Goal: Task Accomplishment & Management: Use online tool/utility

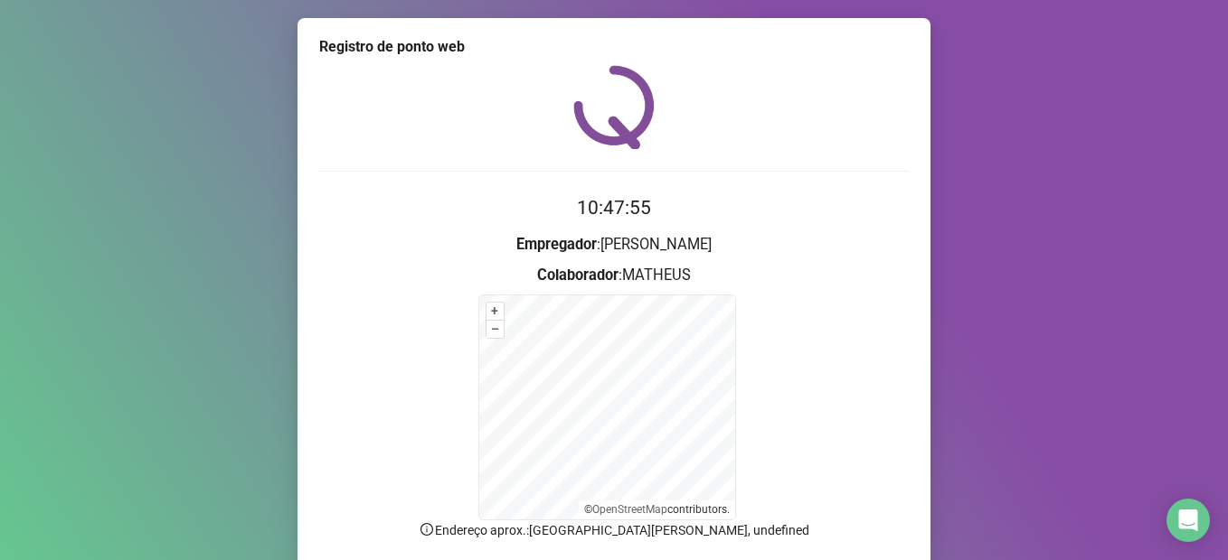
scroll to position [140, 0]
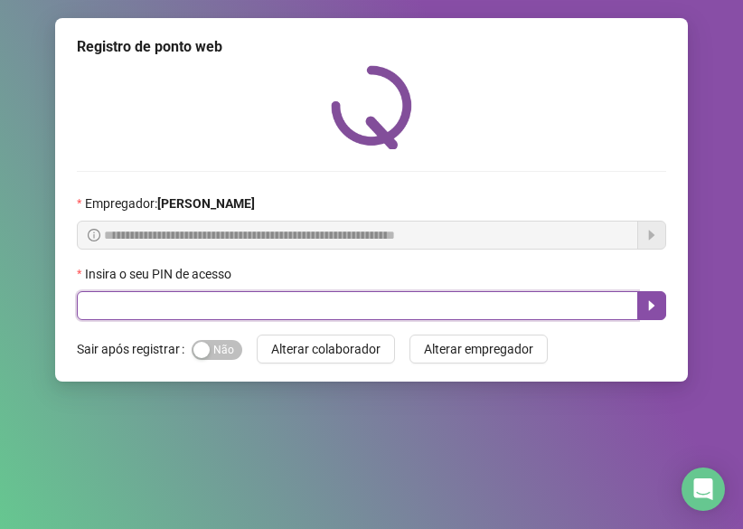
click at [541, 298] on input "text" at bounding box center [357, 305] width 561 height 29
type input "*****"
click at [662, 306] on button "button" at bounding box center [651, 305] width 29 height 29
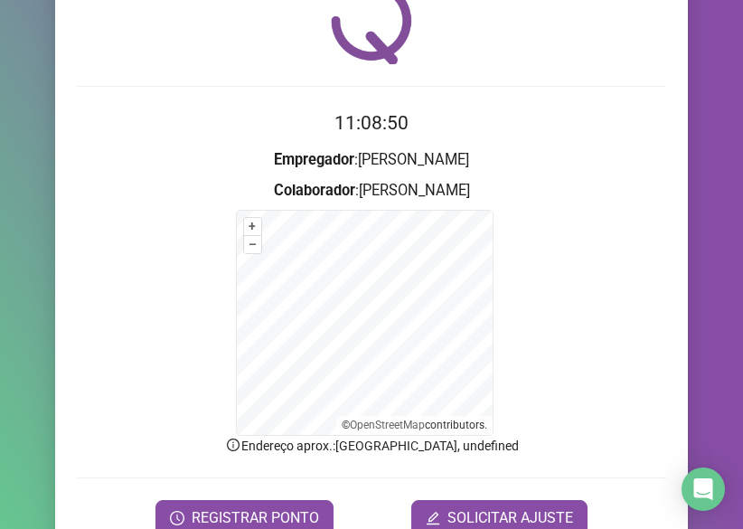
scroll to position [172, 0]
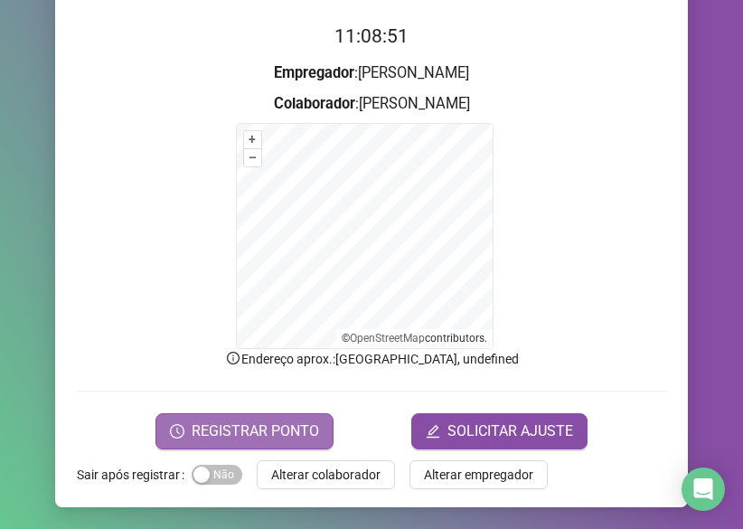
click at [227, 437] on span "REGISTRAR PONTO" at bounding box center [255, 431] width 127 height 22
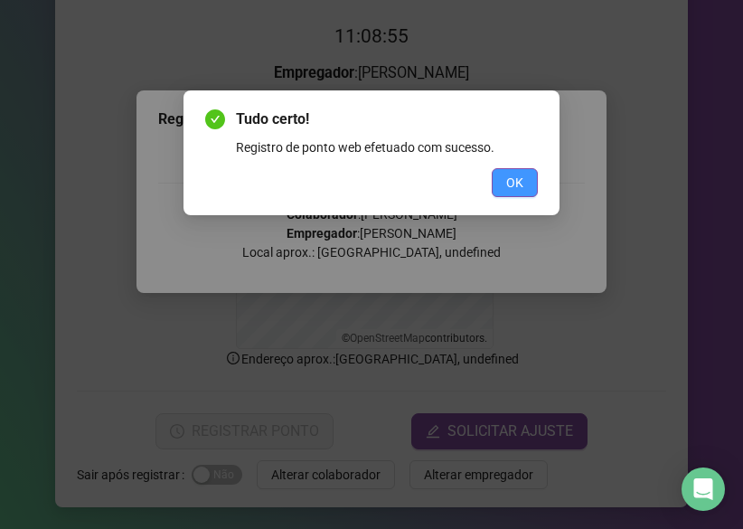
click at [519, 191] on span "OK" at bounding box center [514, 183] width 17 height 20
